Goal: Task Accomplishment & Management: Manage account settings

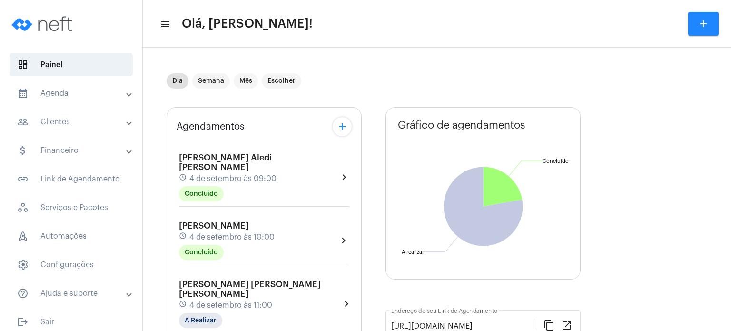
click at [192, 221] on span "[PERSON_NAME] Regazzi" at bounding box center [214, 225] width 70 height 9
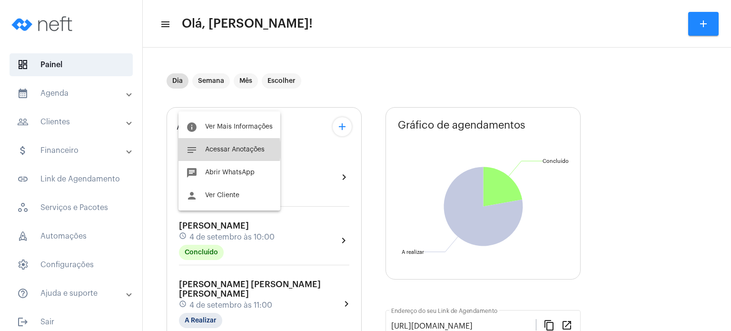
click at [220, 150] on span "Acessar Anotações" at bounding box center [235, 149] width 60 height 7
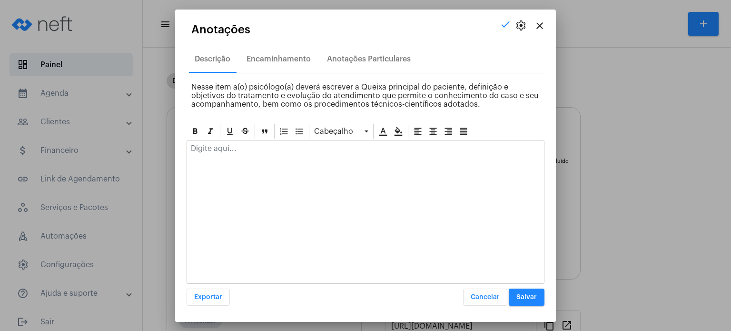
click at [220, 150] on p at bounding box center [365, 148] width 349 height 9
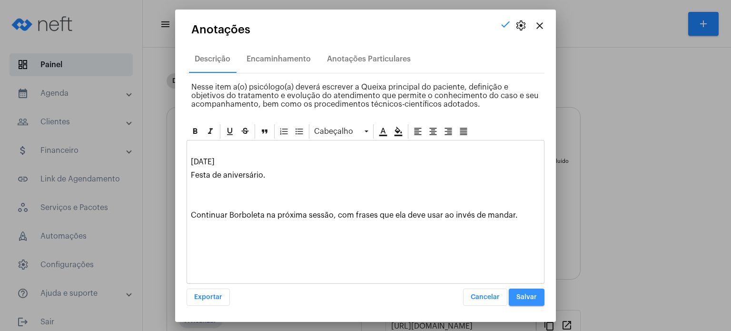
click at [522, 297] on span "Salvar" at bounding box center [527, 297] width 20 height 7
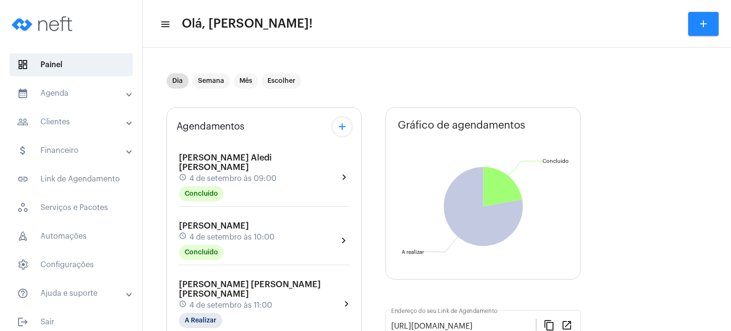
click at [190, 280] on span "[PERSON_NAME] [PERSON_NAME]" at bounding box center [250, 289] width 142 height 18
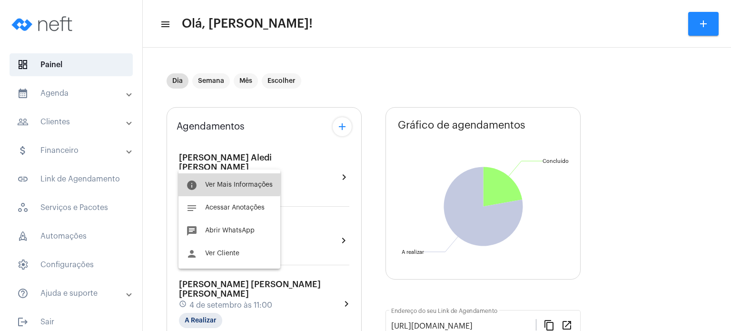
click at [216, 183] on span "Ver Mais Informações" at bounding box center [239, 184] width 68 height 7
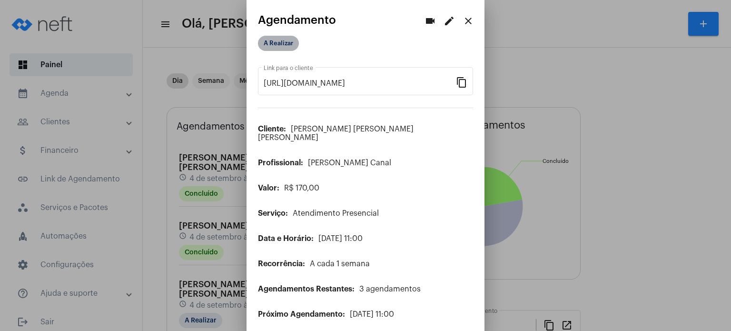
click at [280, 44] on mat-chip "A Realizar" at bounding box center [278, 43] width 41 height 15
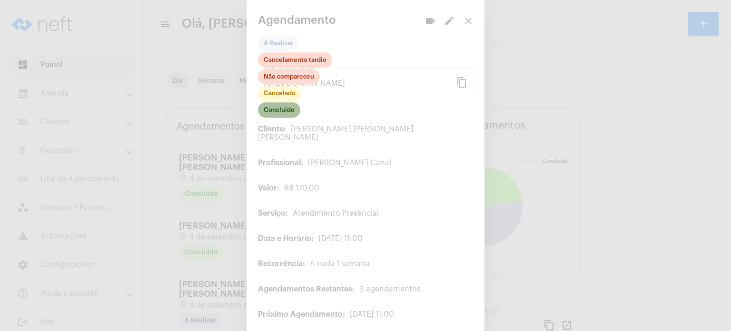
click at [278, 109] on mat-chip "Concluído" at bounding box center [279, 109] width 42 height 15
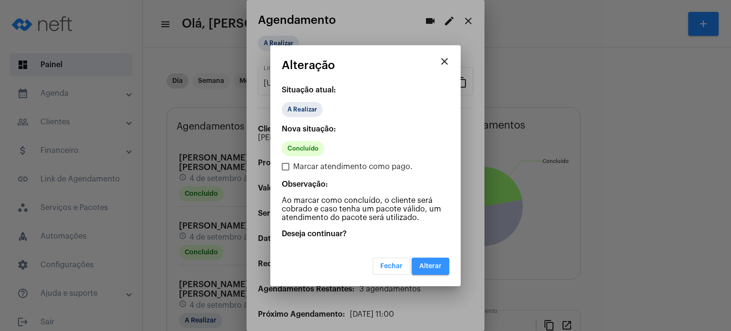
click at [435, 267] on span "Alterar" at bounding box center [430, 266] width 22 height 7
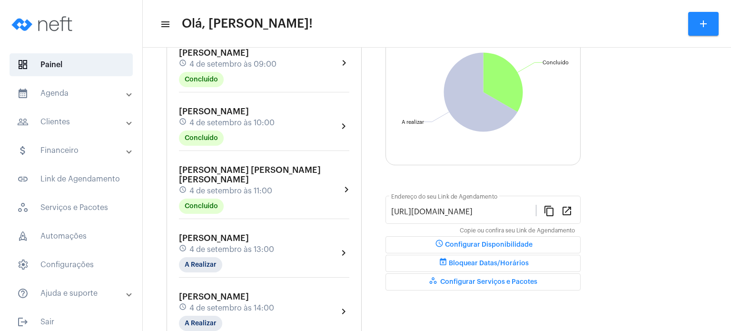
scroll to position [133, 0]
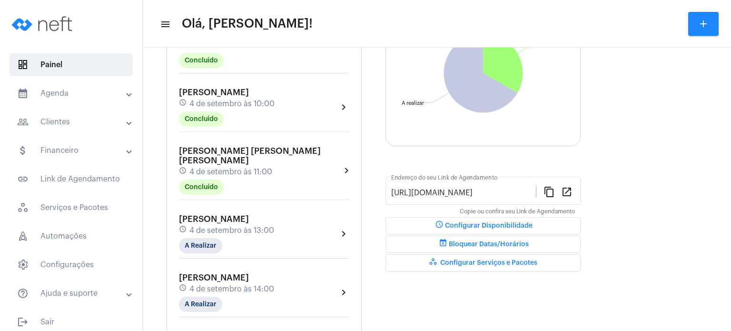
click at [63, 95] on mat-panel-title "calendar_month_outlined Agenda" at bounding box center [72, 93] width 110 height 11
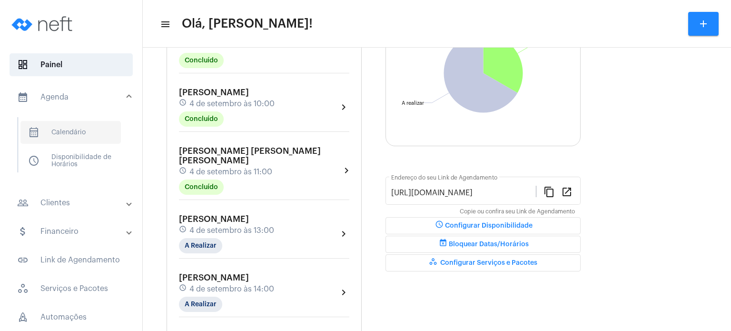
click at [78, 131] on span "calendar_month_outlined Calendário" at bounding box center [70, 132] width 100 height 23
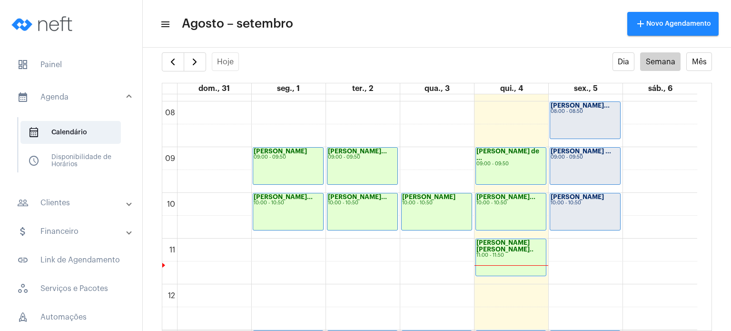
scroll to position [360, 0]
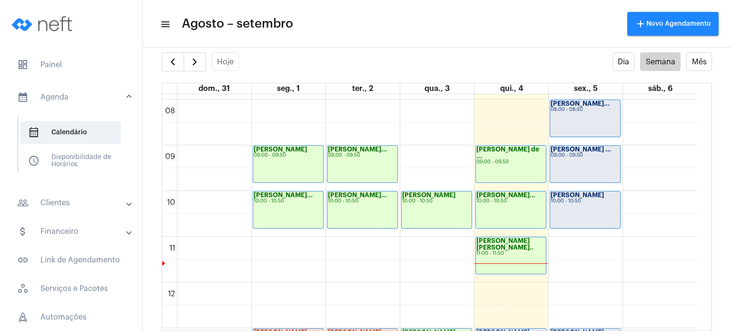
click at [608, 216] on div "Sabrina Fim 10:00 - 10:50" at bounding box center [585, 209] width 70 height 37
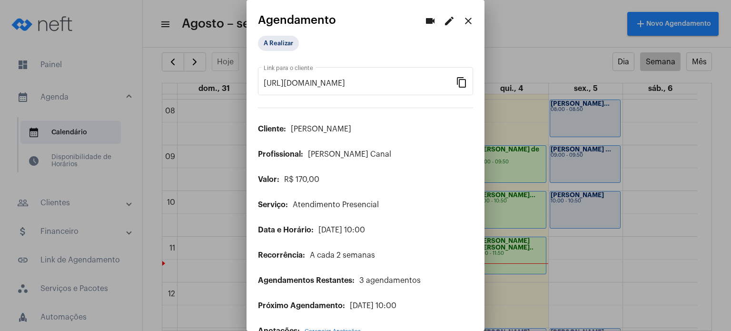
click at [444, 22] on mat-icon "edit" at bounding box center [449, 20] width 11 height 11
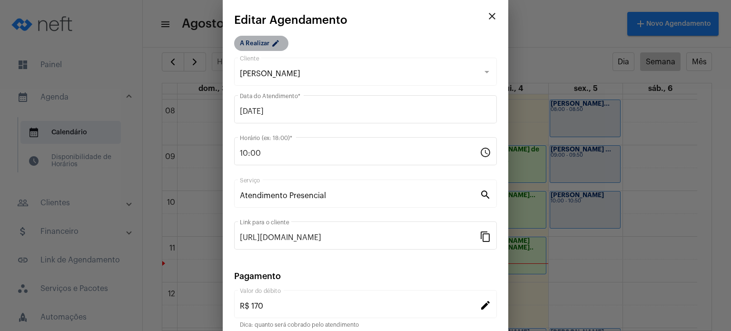
click at [262, 40] on mat-chip "A Realizar edit" at bounding box center [261, 43] width 54 height 15
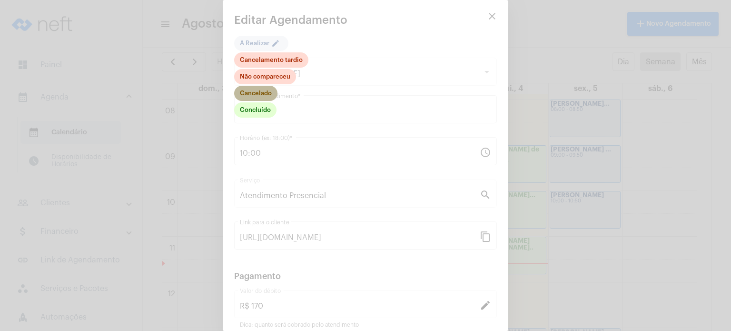
click at [265, 90] on mat-chip "Cancelado" at bounding box center [255, 93] width 43 height 15
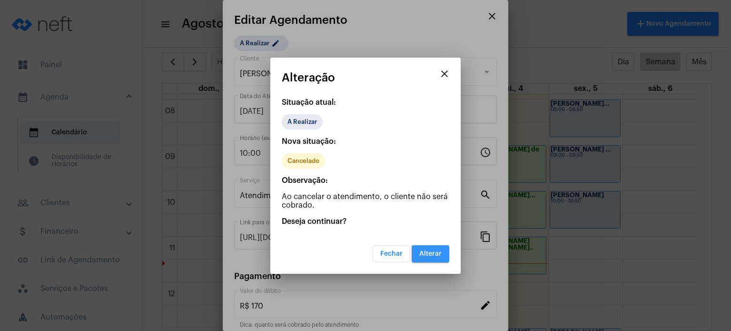
click at [432, 256] on button "Alterar" at bounding box center [431, 253] width 38 height 17
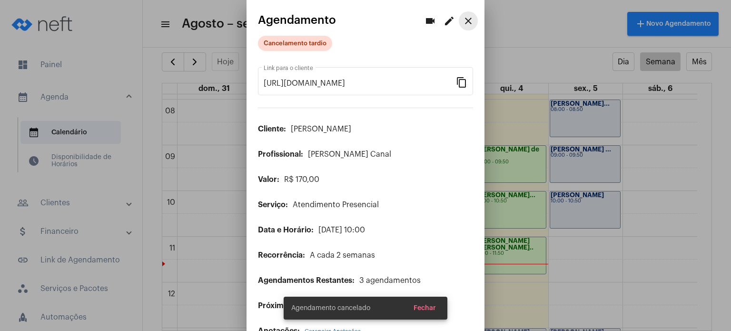
click at [463, 20] on mat-icon "close" at bounding box center [468, 20] width 11 height 11
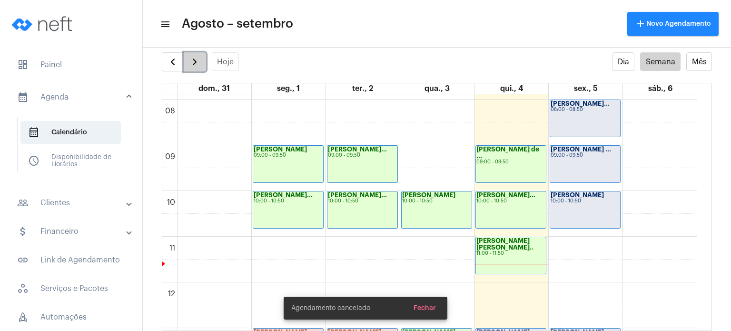
click at [198, 56] on span "button" at bounding box center [194, 61] width 11 height 11
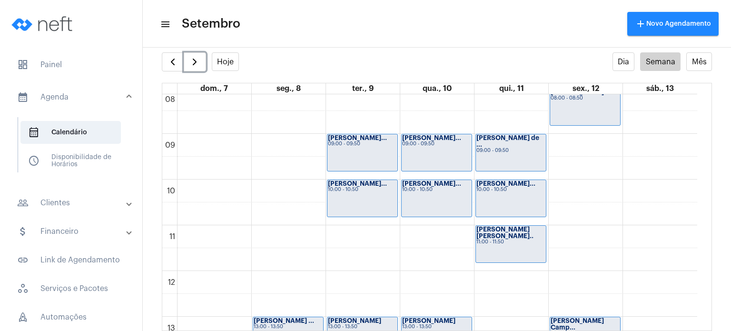
scroll to position [374, 0]
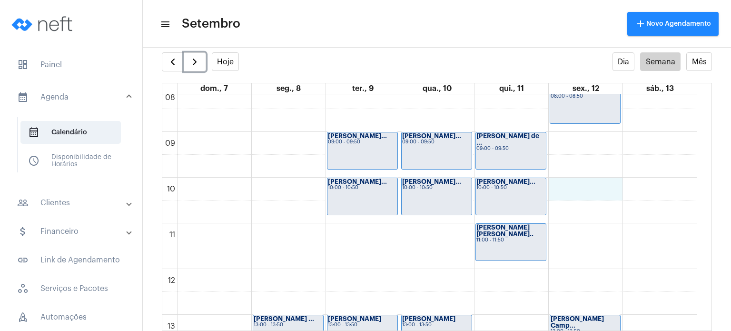
click at [587, 184] on div "00 01 02 03 04 05 06 07 08 09 10 11 12 13 14 15 16 17 18 19 20 21 22 23 Miguel …" at bounding box center [429, 269] width 535 height 1097
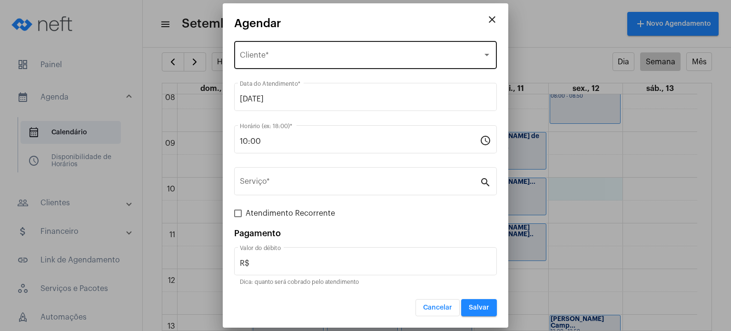
click at [364, 52] on div "Selecione o Cliente Cliente *" at bounding box center [365, 54] width 251 height 30
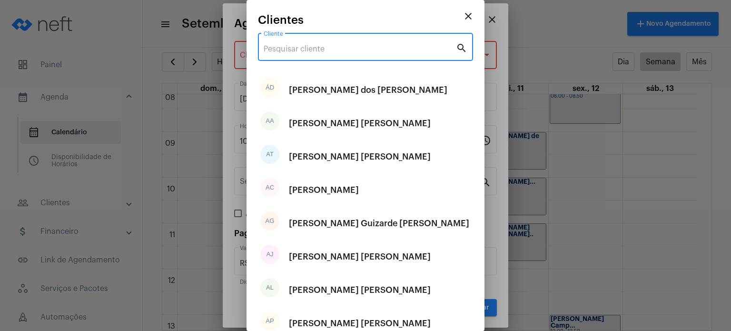
click at [364, 52] on input "Cliente" at bounding box center [360, 49] width 192 height 9
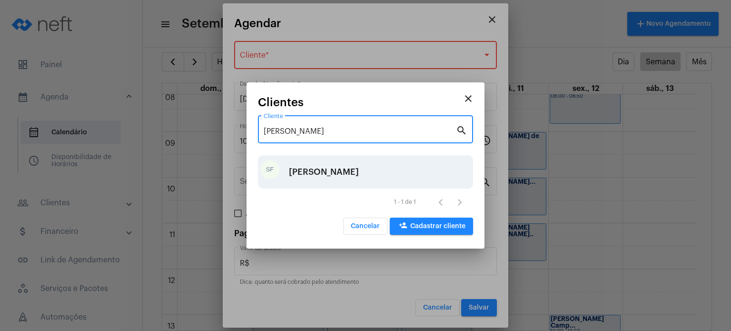
type input "sabrina"
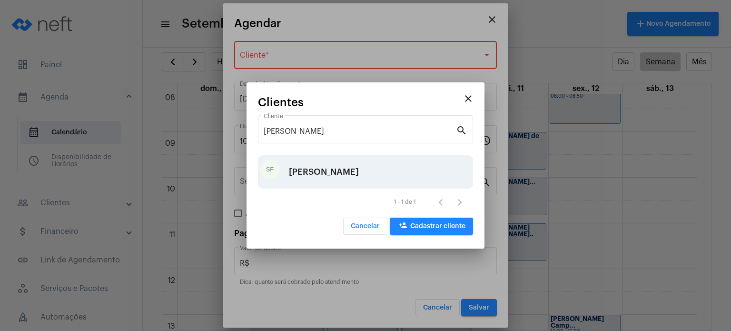
click at [324, 164] on div "Sabrina Fim" at bounding box center [324, 172] width 70 height 29
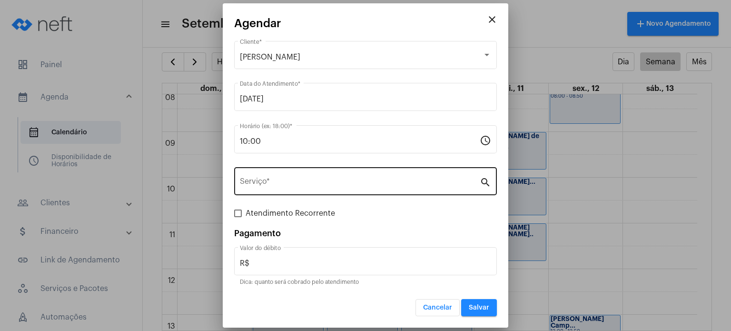
click at [307, 177] on div "Serviço *" at bounding box center [360, 180] width 240 height 30
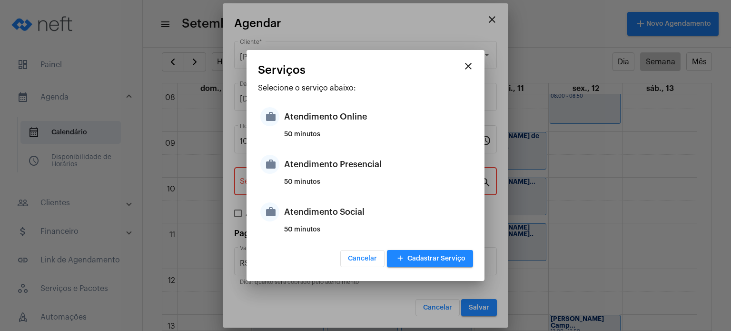
click at [307, 177] on div "Atendimento Presencial" at bounding box center [377, 164] width 187 height 29
type input "Atendimento Presencial"
type input "R$ 170"
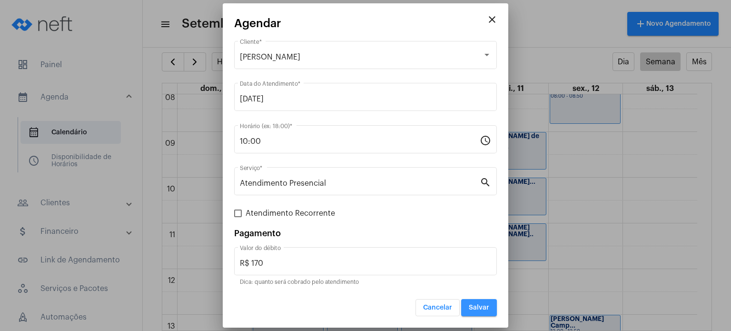
click at [470, 304] on span "Salvar" at bounding box center [479, 307] width 20 height 7
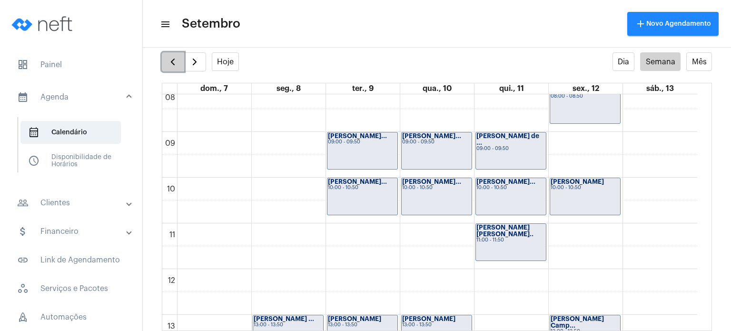
click at [170, 65] on span "button" at bounding box center [172, 61] width 11 height 11
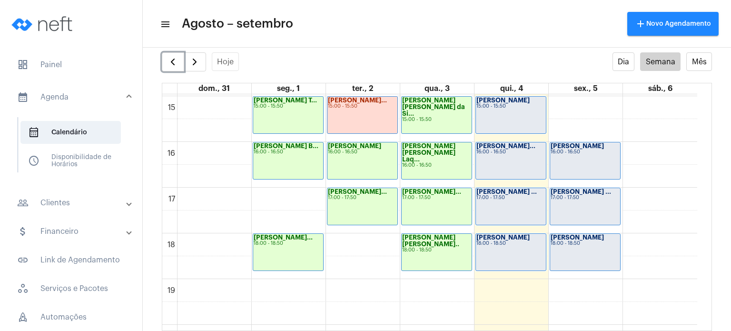
scroll to position [690, 0]
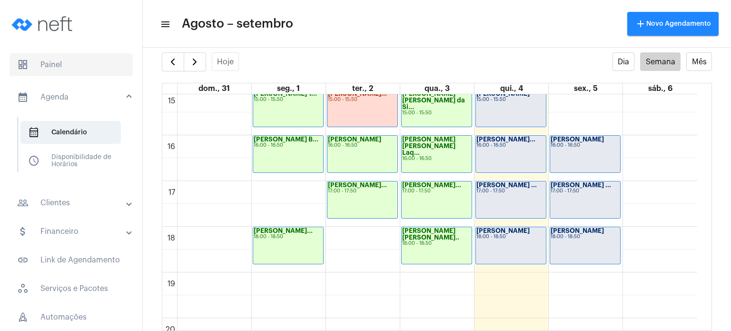
click at [78, 62] on span "dashboard Painel" at bounding box center [71, 64] width 123 height 23
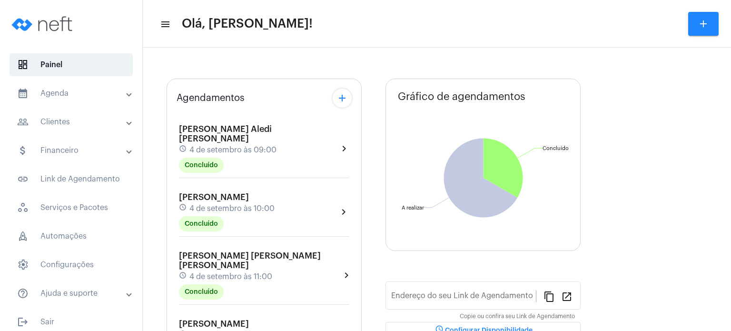
type input "[URL][DOMAIN_NAME]"
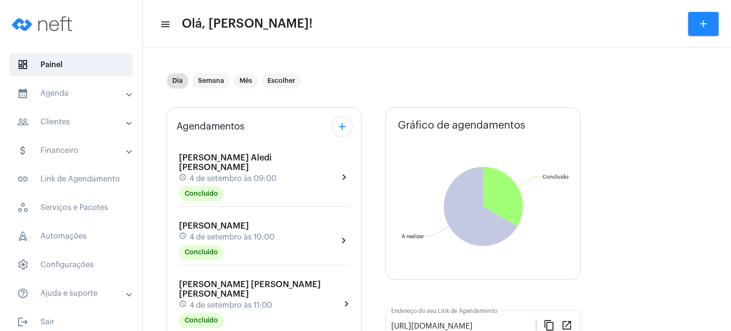
click at [82, 95] on mat-panel-title "calendar_month_outlined Agenda" at bounding box center [72, 93] width 110 height 11
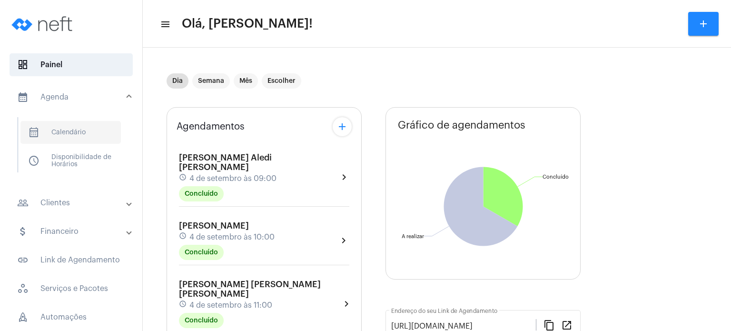
click at [100, 131] on span "calendar_month_outlined Calendário" at bounding box center [70, 132] width 100 height 23
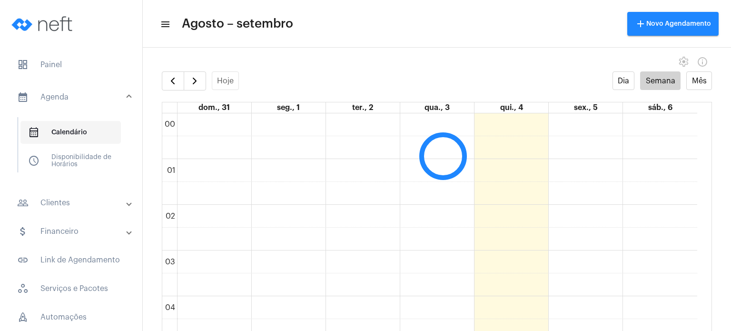
scroll to position [274, 0]
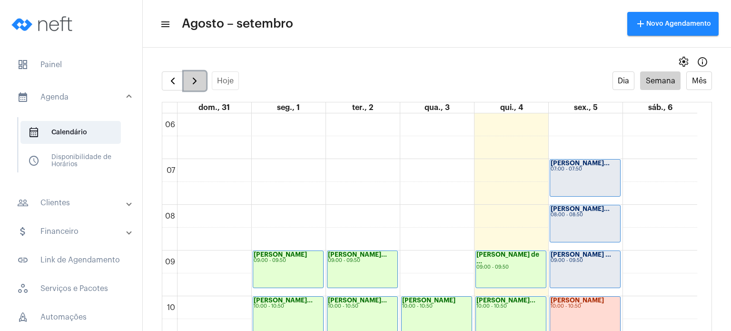
click at [197, 81] on span "button" at bounding box center [194, 80] width 11 height 11
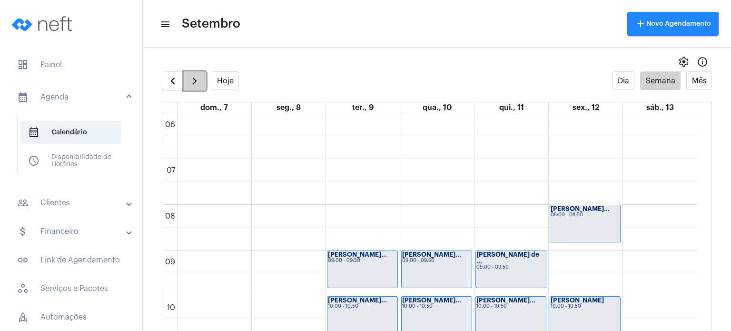
click at [197, 81] on span "button" at bounding box center [194, 80] width 11 height 11
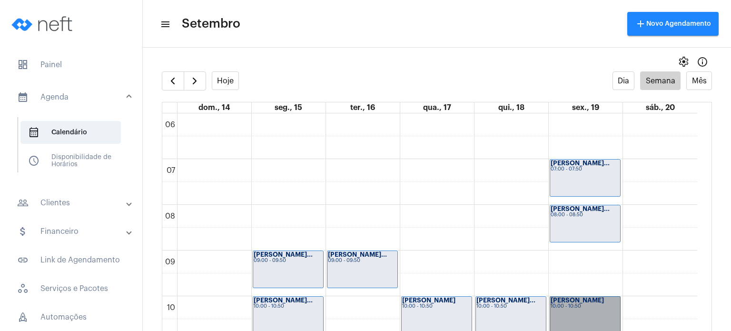
drag, startPoint x: 558, startPoint y: 300, endPoint x: 604, endPoint y: 305, distance: 46.4
click at [604, 305] on link "Sabrina Fim 10:00 - 10:50" at bounding box center [585, 315] width 71 height 38
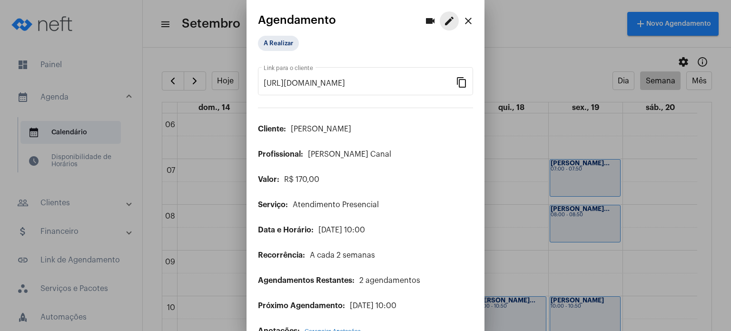
click at [444, 24] on mat-icon "edit" at bounding box center [449, 20] width 11 height 11
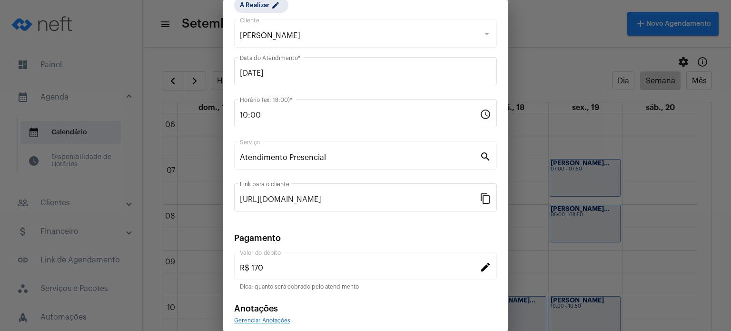
scroll to position [78, 0]
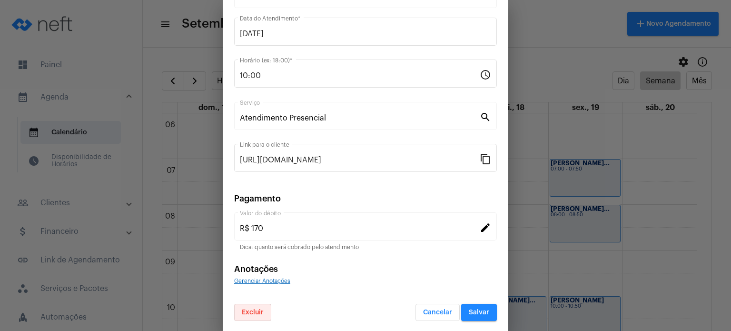
click at [251, 309] on span "Excluir" at bounding box center [253, 312] width 22 height 7
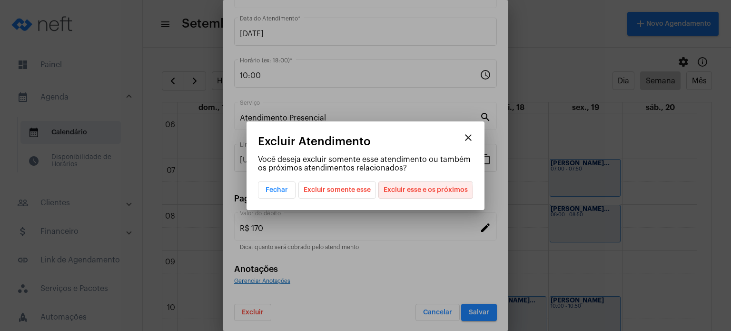
click at [423, 193] on span "Excluir esse e os próximos" at bounding box center [426, 190] width 84 height 16
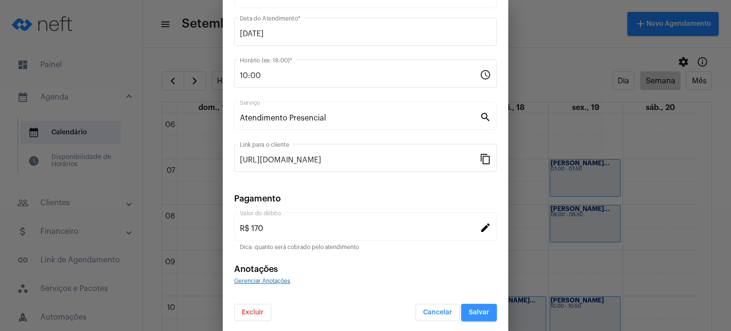
click at [461, 317] on button "Salvar" at bounding box center [479, 312] width 36 height 17
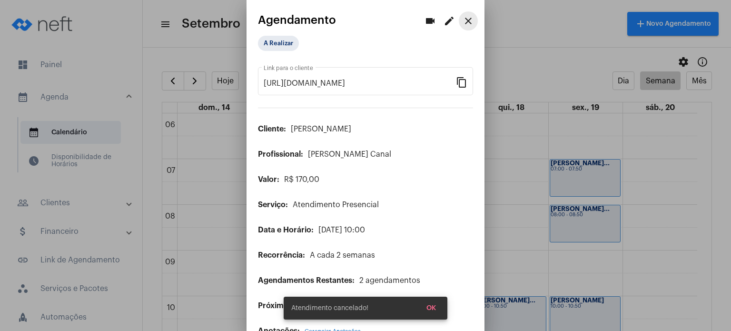
click at [463, 20] on mat-icon "close" at bounding box center [468, 20] width 11 height 11
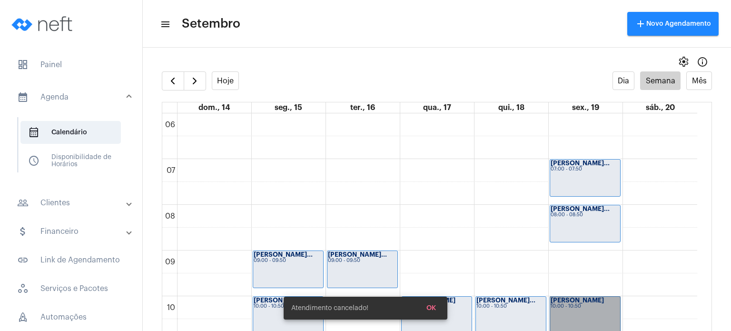
scroll to position [1, 0]
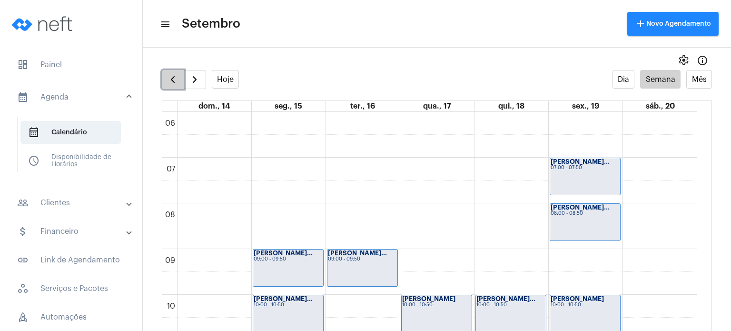
click at [177, 86] on button "button" at bounding box center [173, 79] width 22 height 19
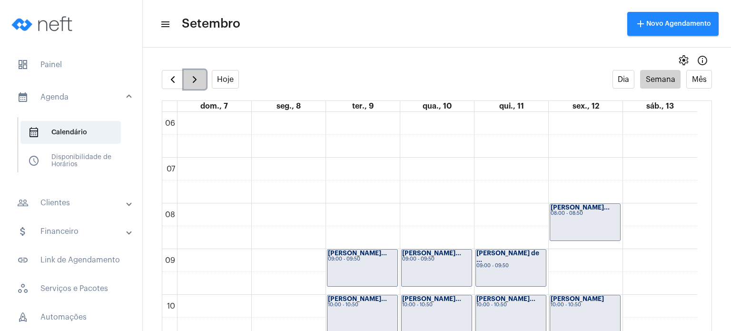
click at [193, 82] on span "button" at bounding box center [194, 79] width 11 height 11
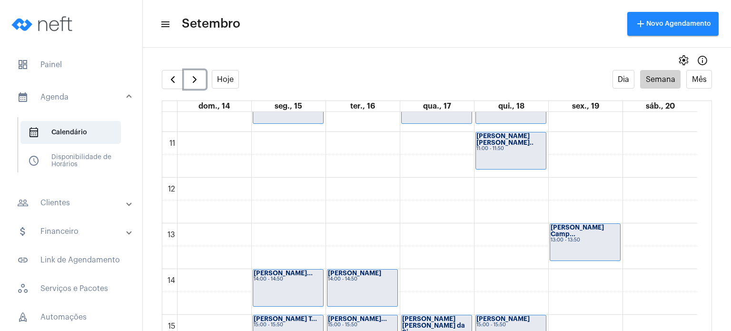
scroll to position [275, 0]
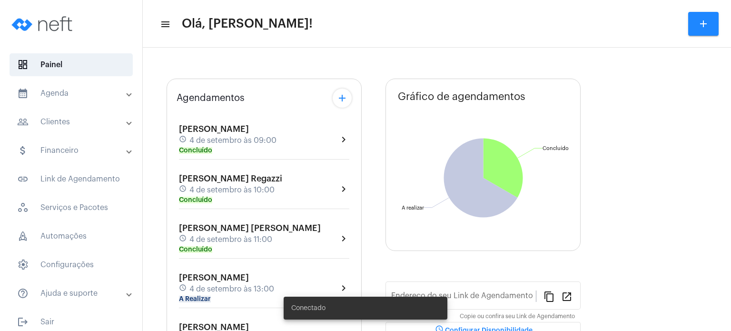
type input "[URL][DOMAIN_NAME]"
